Goal: Task Accomplishment & Management: Manage account settings

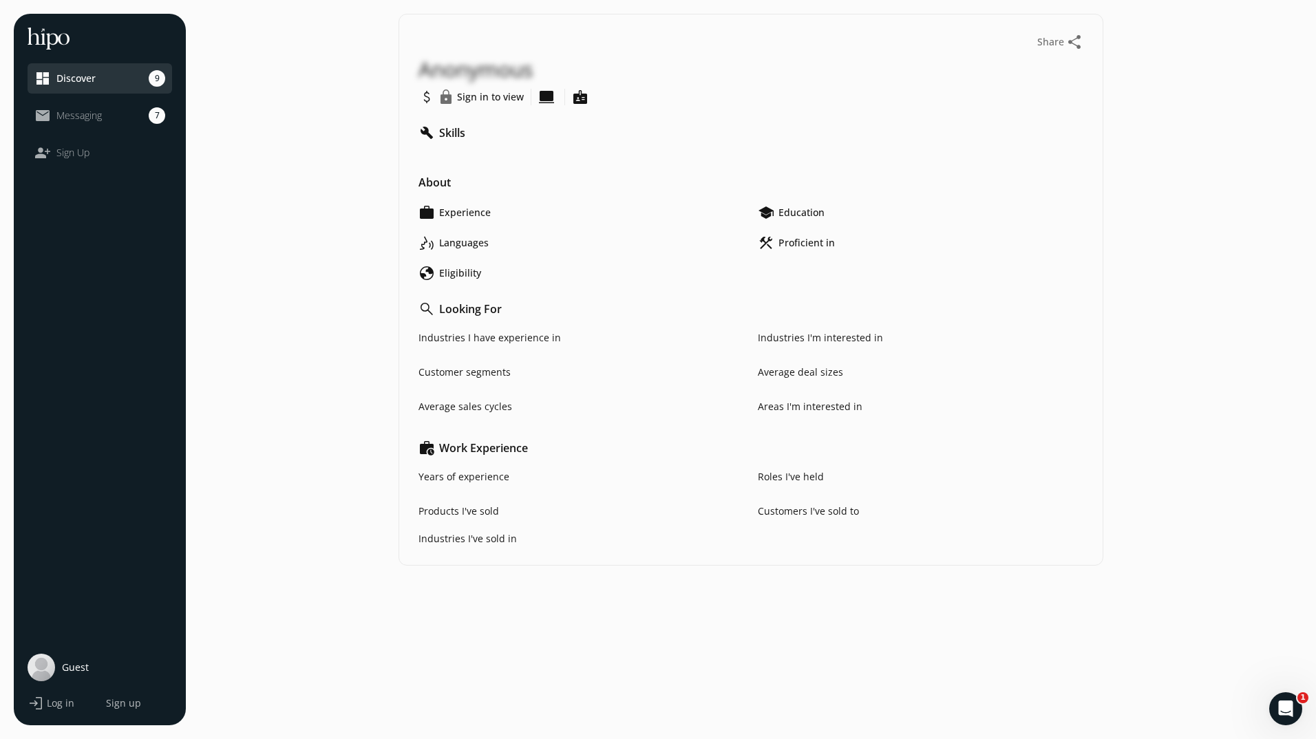
click at [105, 116] on link "mail_outline Messaging 7" at bounding box center [99, 115] width 131 height 17
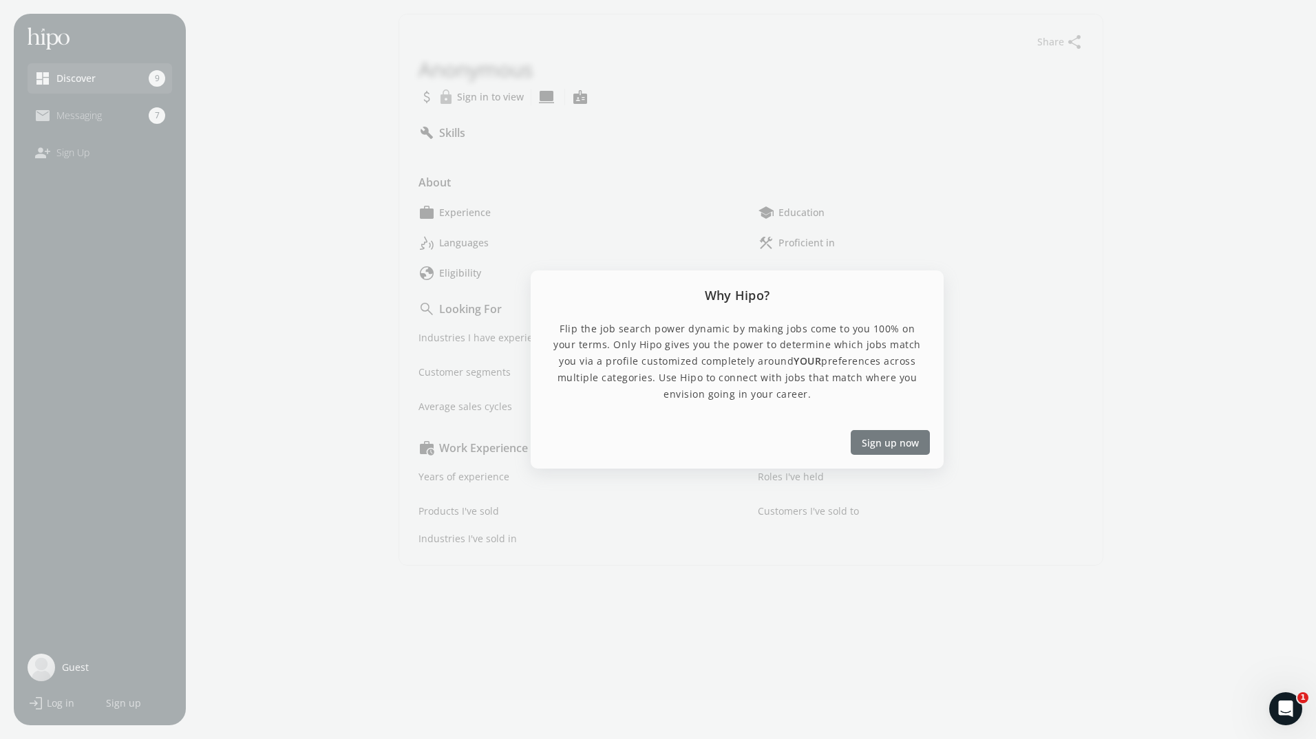
click at [893, 437] on span "Sign up now" at bounding box center [890, 443] width 57 height 14
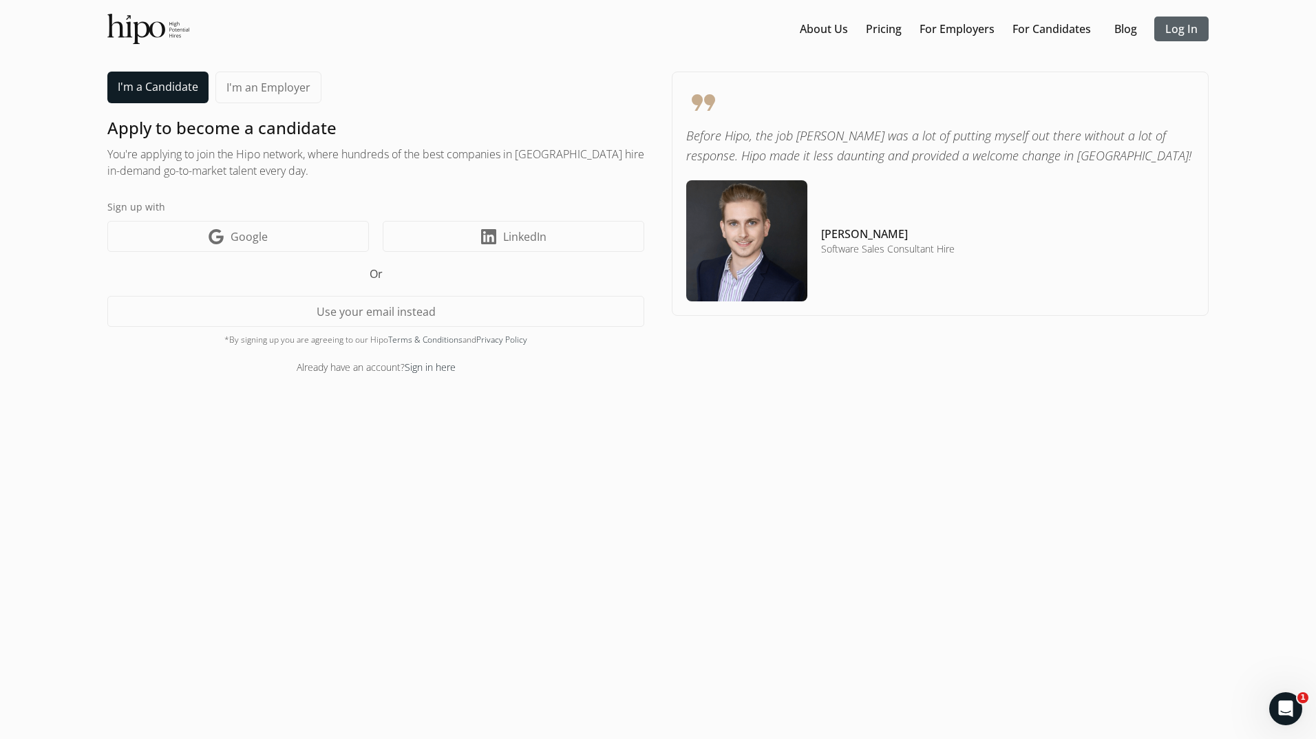
click at [1181, 30] on link "Log In" at bounding box center [1181, 29] width 32 height 17
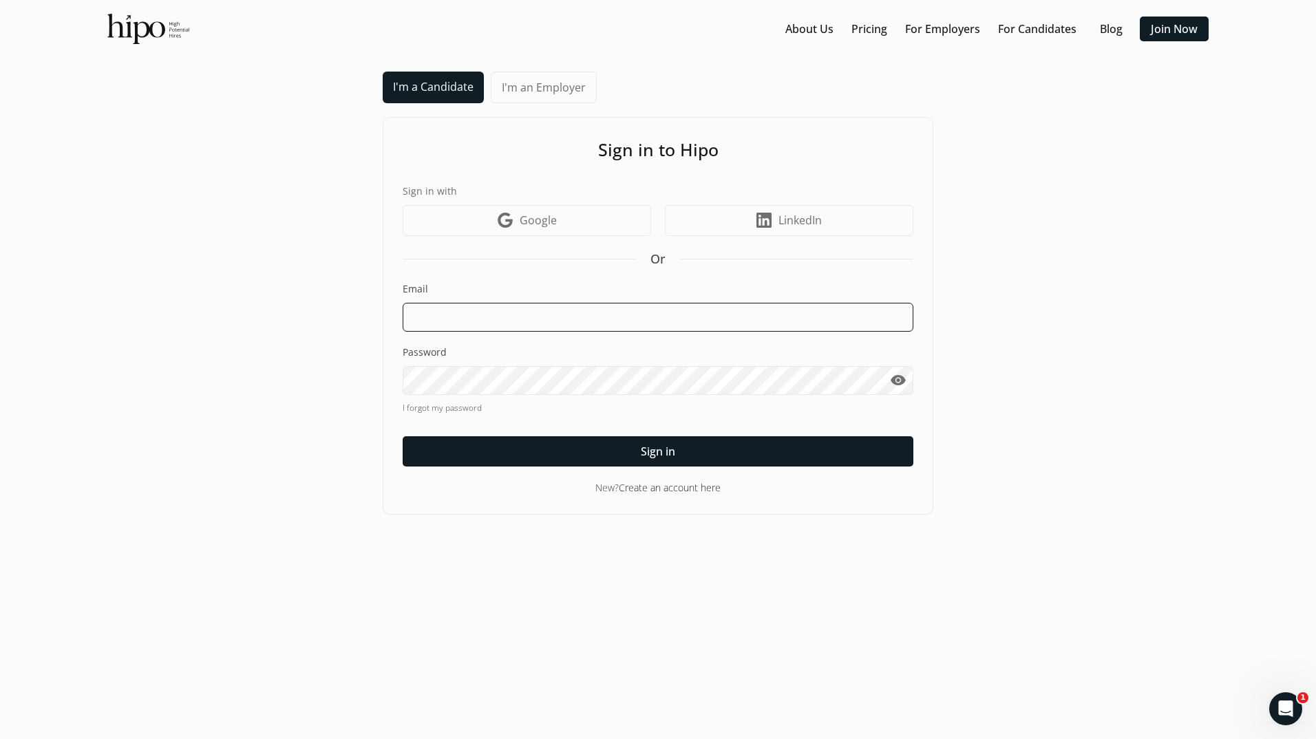
click at [598, 327] on input at bounding box center [658, 317] width 511 height 29
type input "zasid@Hotmail.com"
click at [1172, 28] on link "Join Now" at bounding box center [1174, 29] width 47 height 17
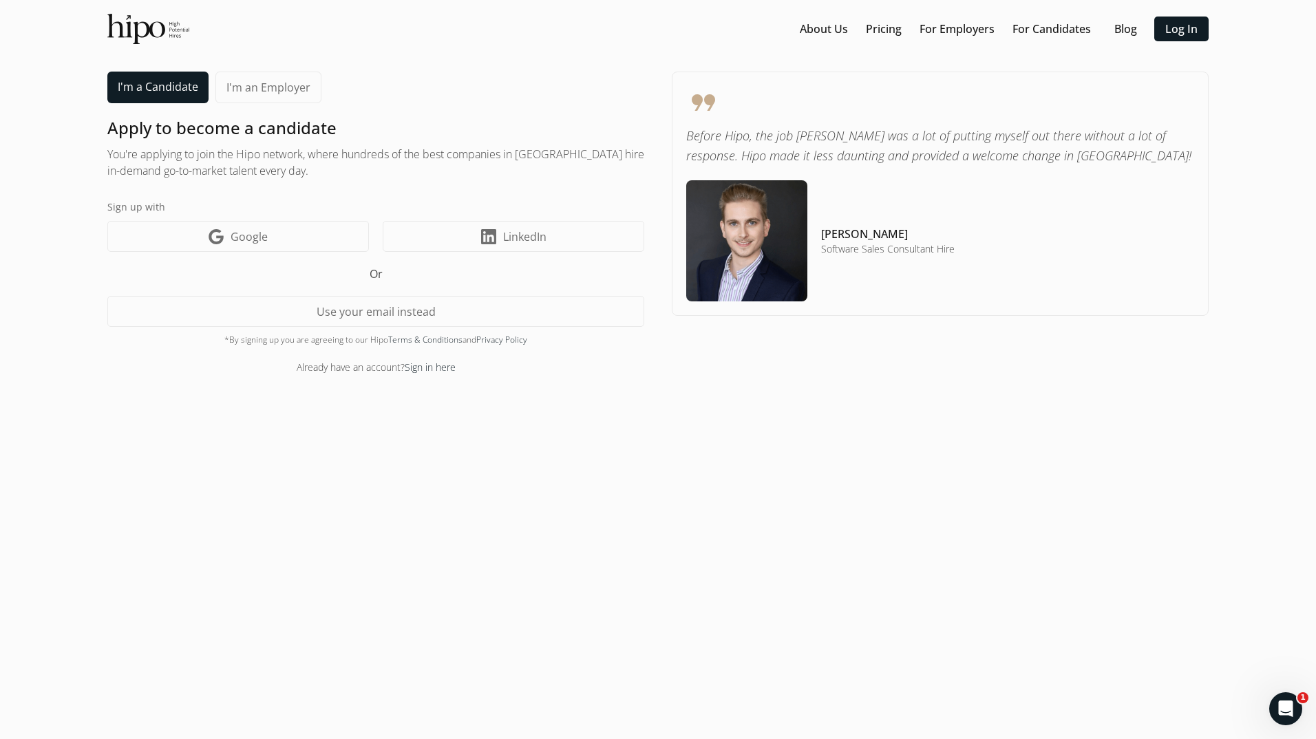
click at [599, 419] on section "About Us Pricing For Employers For Candidates Blog Log In menu I'm a Candidate …" at bounding box center [658, 370] width 1289 height 712
click at [1191, 36] on link "Log In" at bounding box center [1181, 29] width 32 height 17
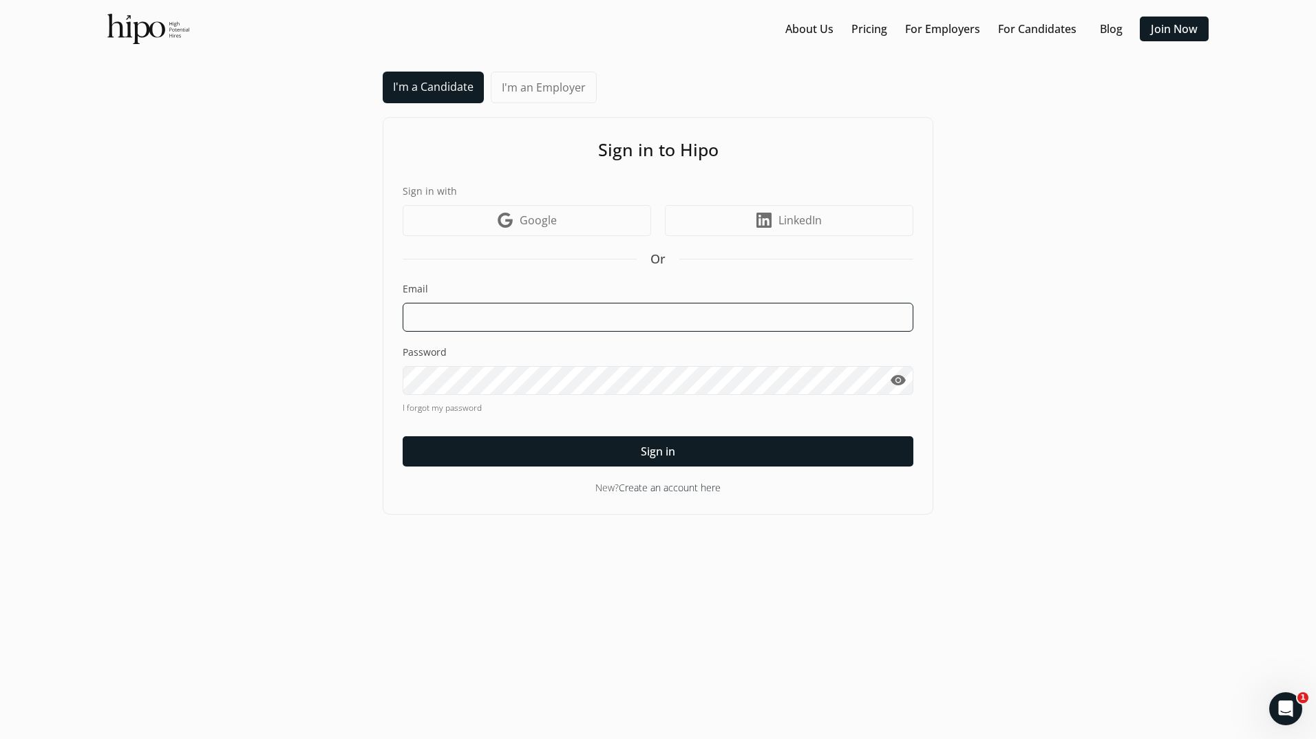
click at [442, 319] on input at bounding box center [658, 317] width 511 height 29
type input "zasid@Hotmail.com"
click at [465, 407] on link "I forgot my password" at bounding box center [658, 408] width 511 height 12
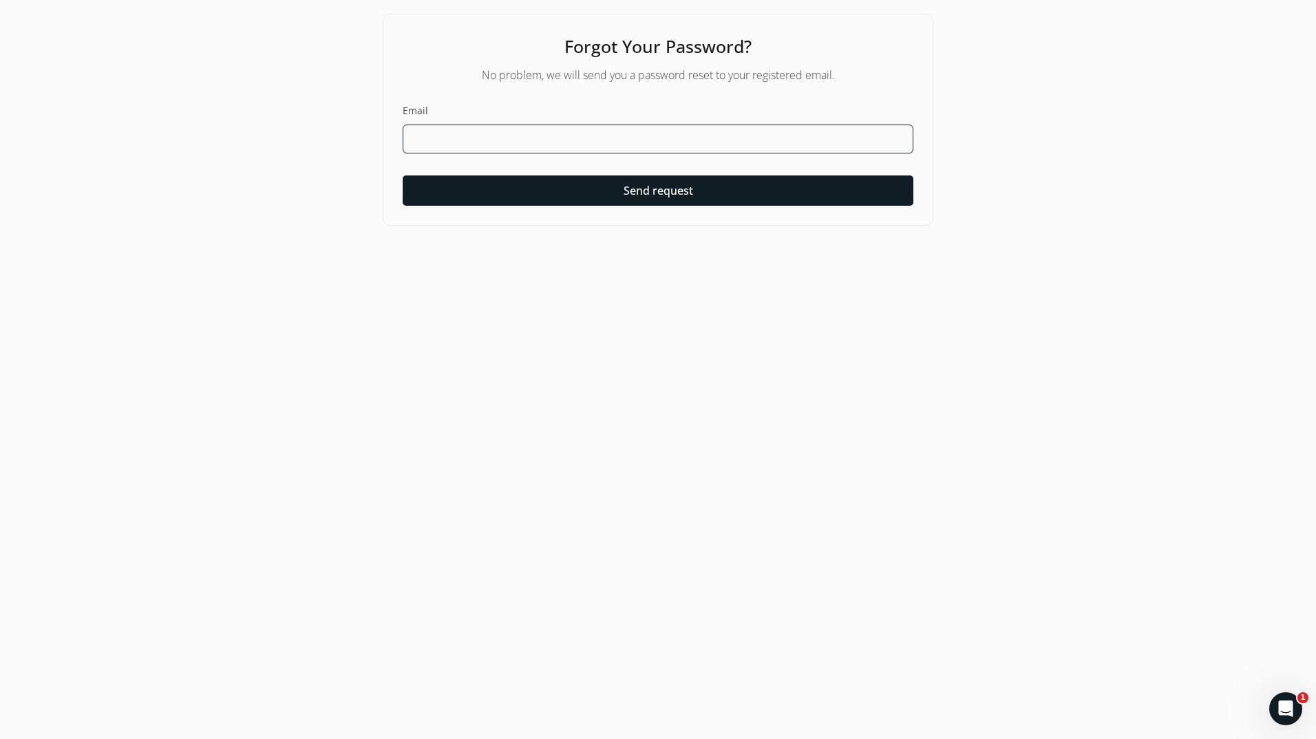
click at [542, 132] on input at bounding box center [658, 139] width 511 height 29
type input "zasid@Hotmail.com"
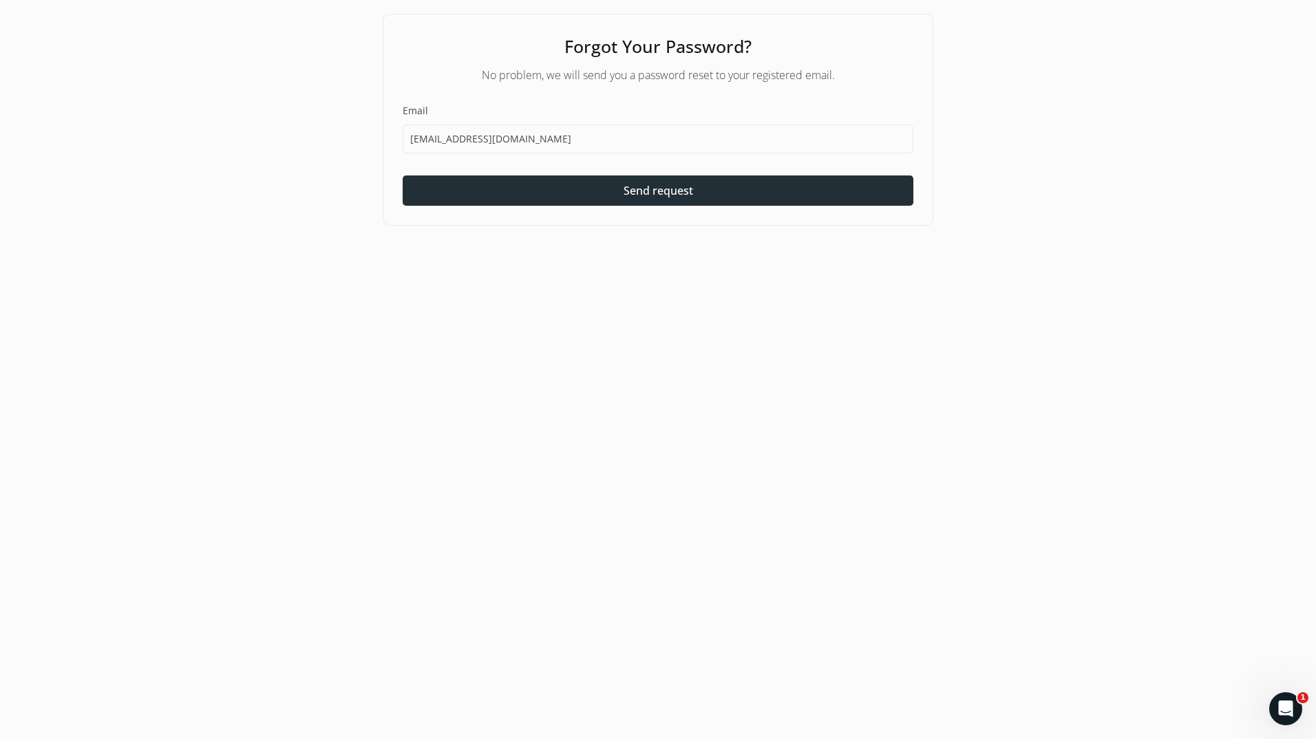
click at [541, 190] on div at bounding box center [658, 191] width 511 height 30
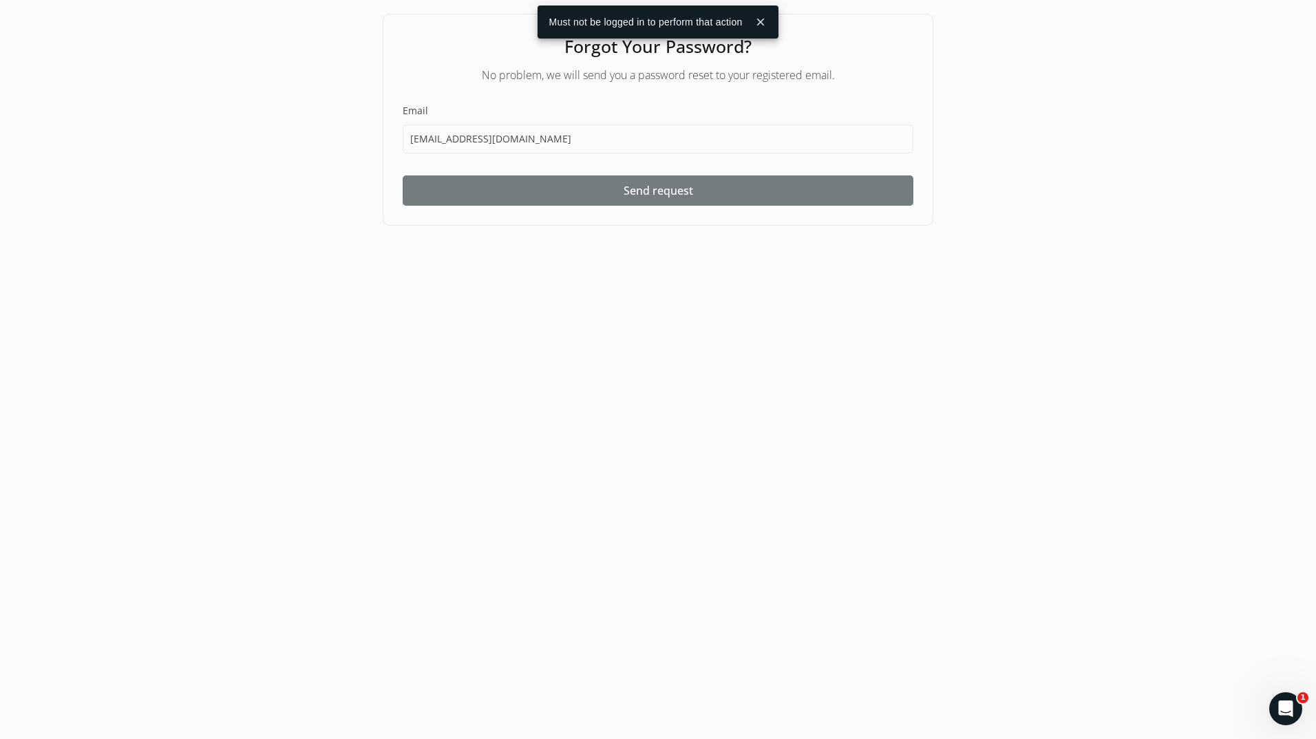
click at [660, 194] on span "Send request" at bounding box center [659, 190] width 70 height 17
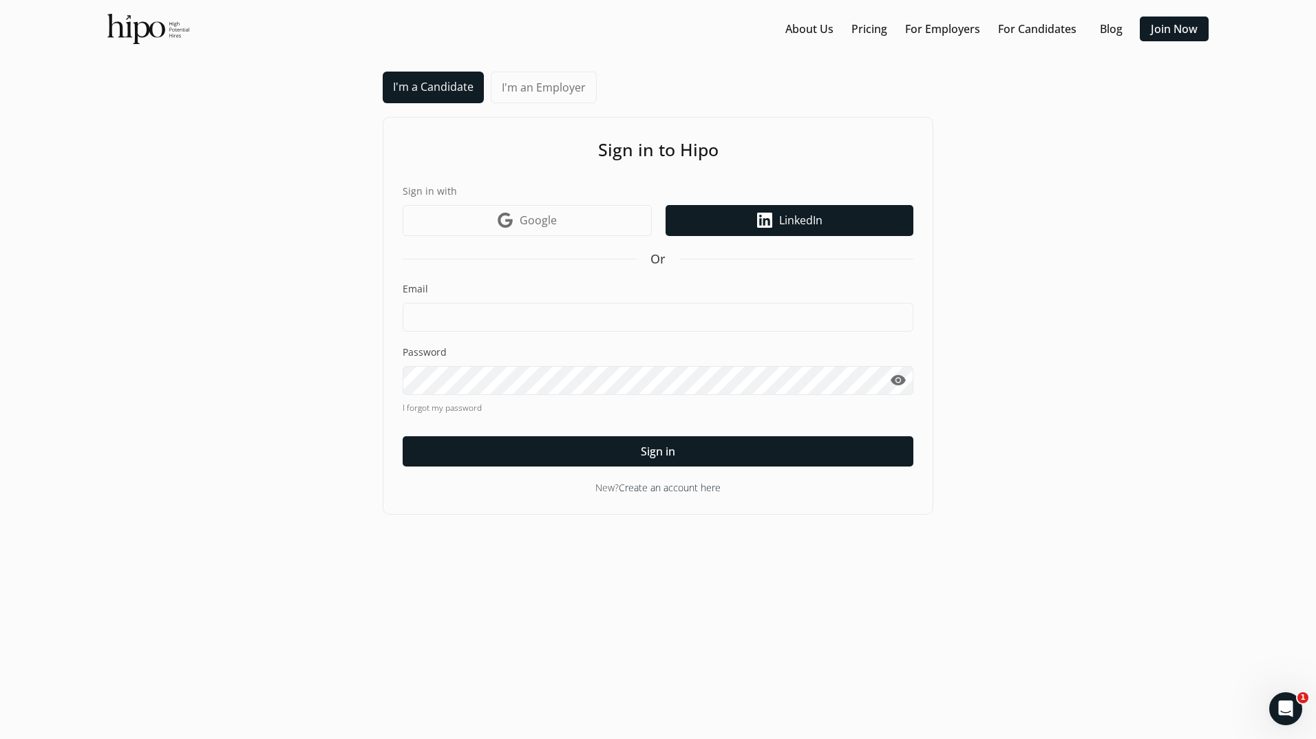
click at [854, 226] on link "LinkedIn icon LinkedIn" at bounding box center [790, 220] width 248 height 31
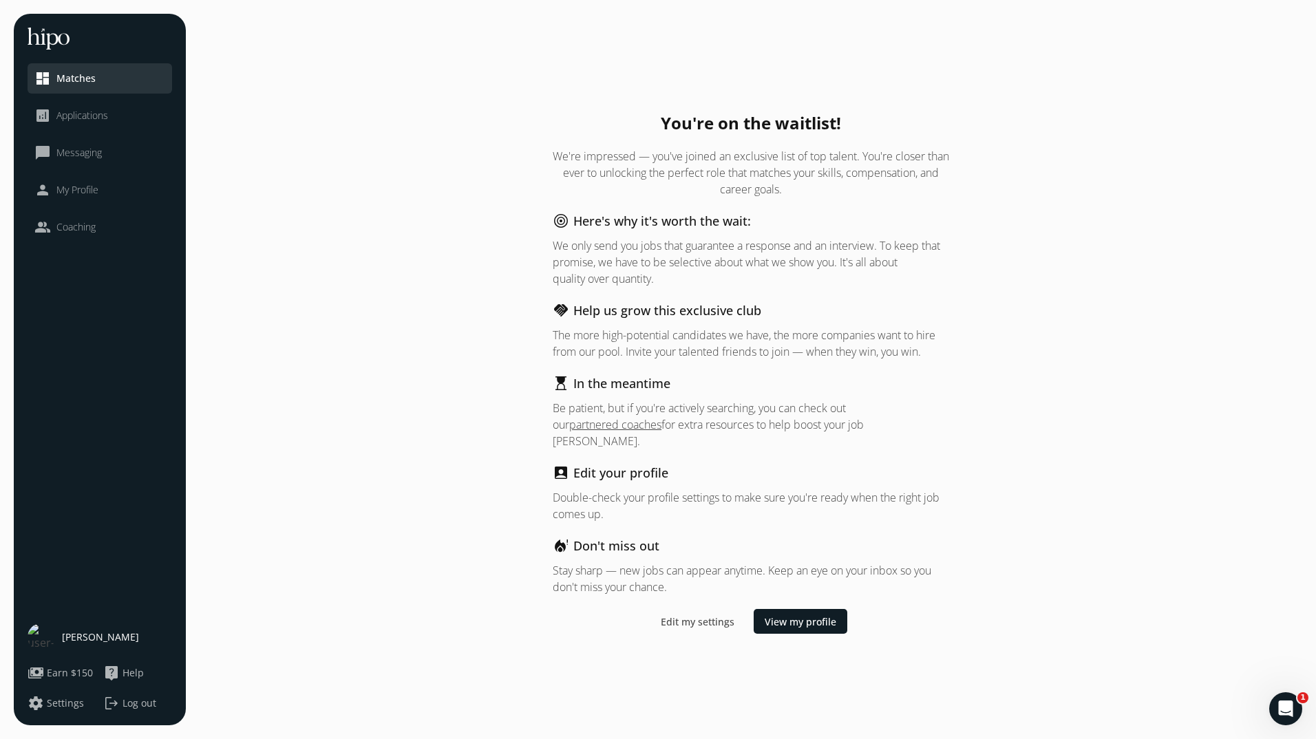
click at [123, 121] on link "analytics Applications" at bounding box center [99, 115] width 131 height 17
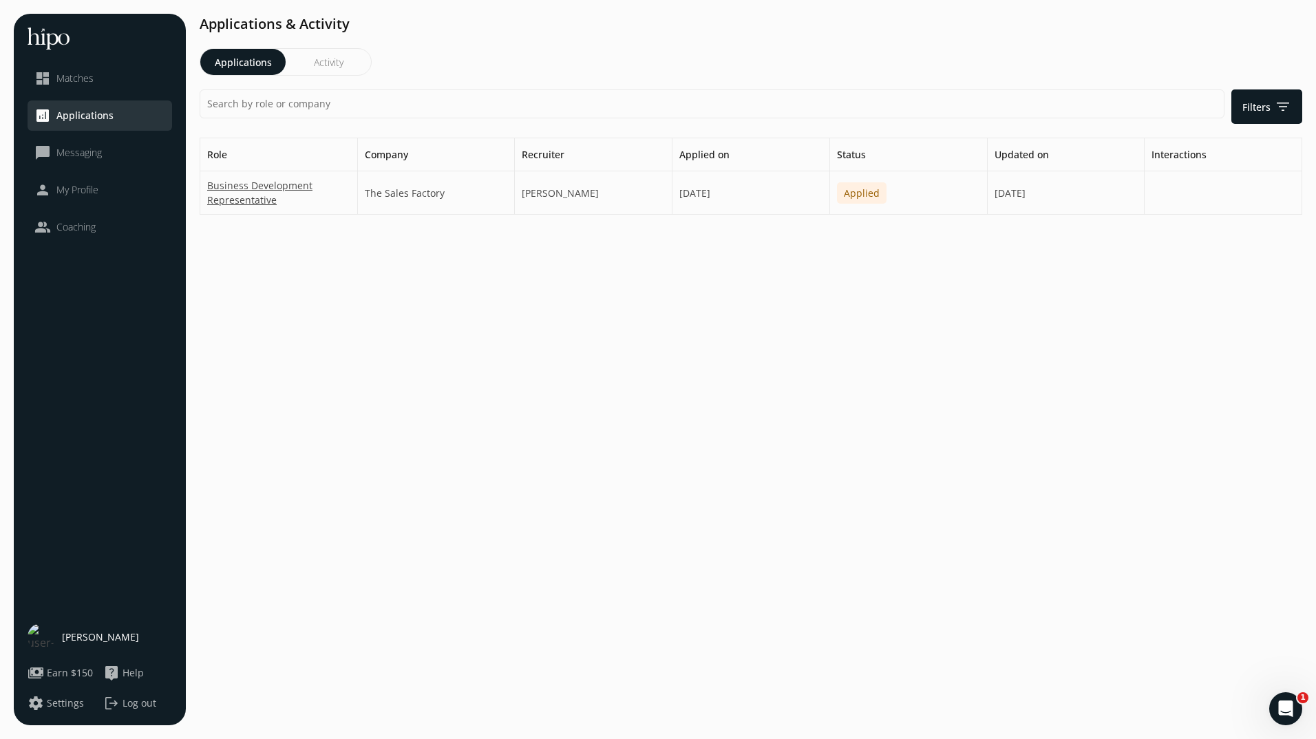
click at [98, 156] on span "Messaging" at bounding box center [78, 153] width 45 height 14
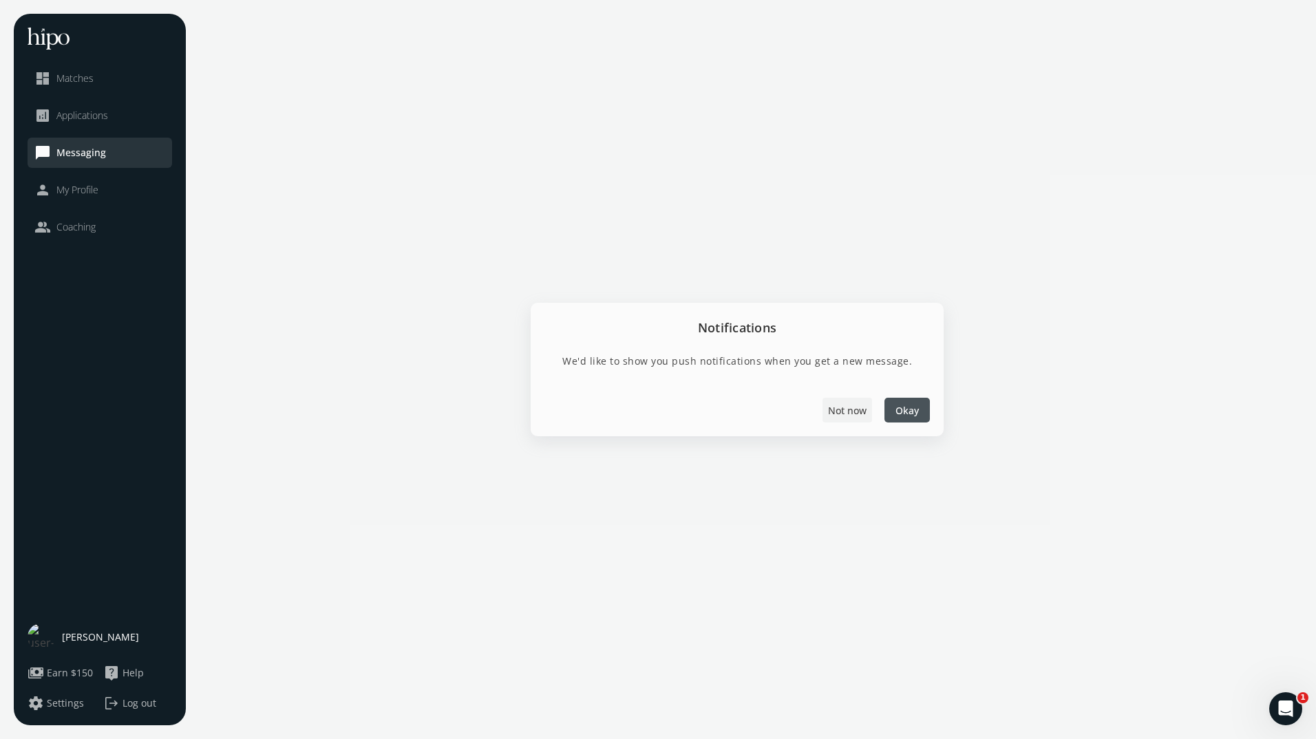
click at [838, 413] on span "Not now" at bounding box center [847, 410] width 39 height 14
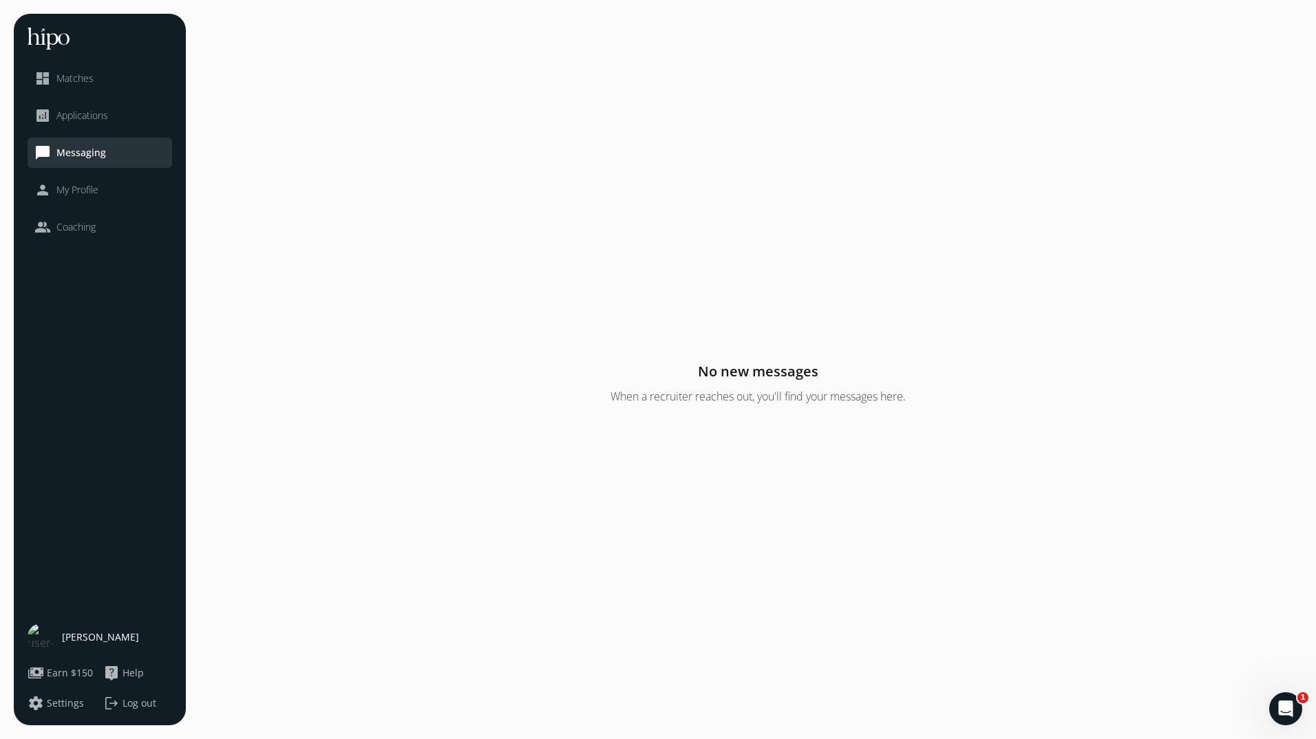
click at [119, 187] on link "person My Profile" at bounding box center [99, 190] width 131 height 17
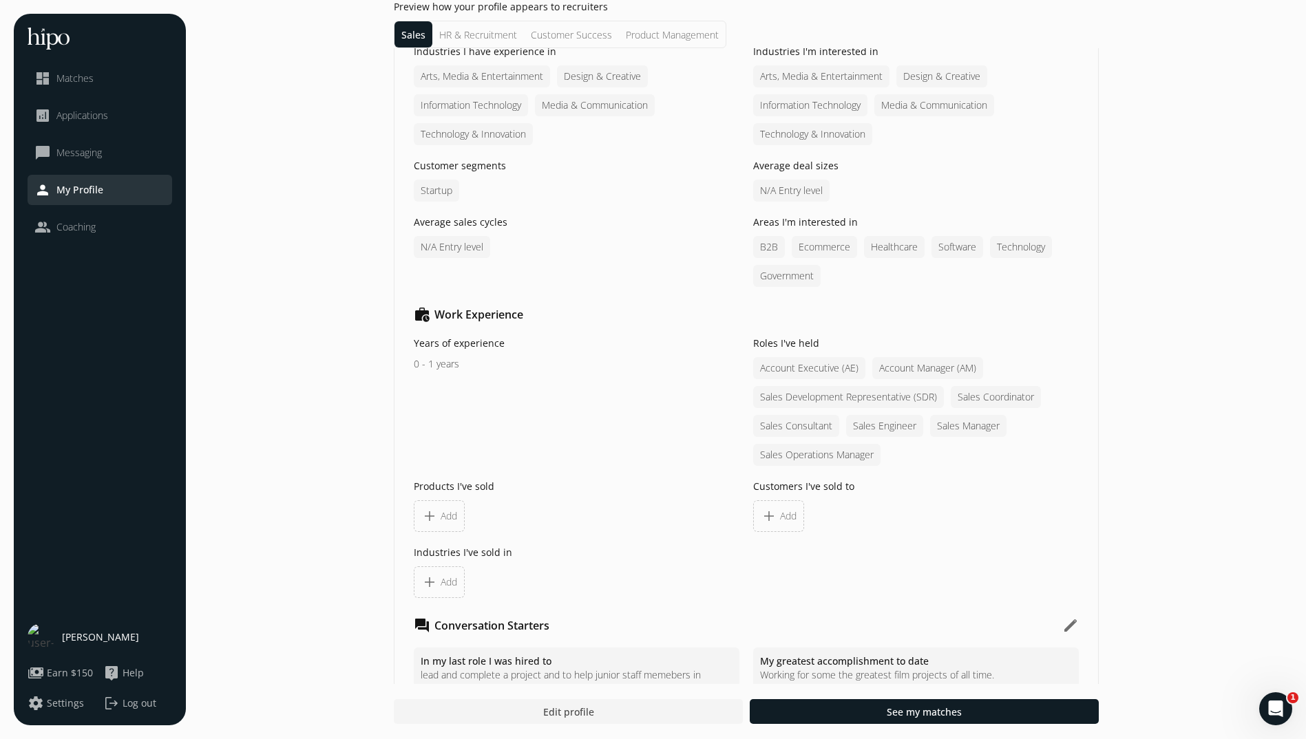
scroll to position [1033, 0]
